Goal: Information Seeking & Learning: Learn about a topic

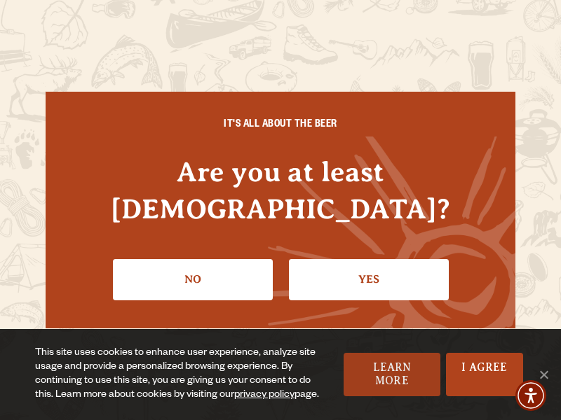
click at [357, 381] on link "Learn More" at bounding box center [391, 374] width 97 height 43
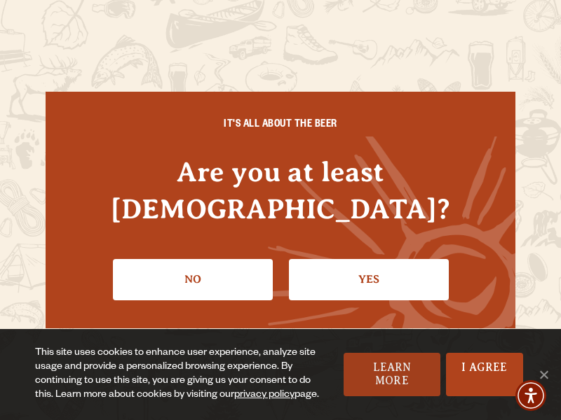
click at [357, 381] on link "Learn More" at bounding box center [391, 374] width 97 height 43
